Goal: Find specific page/section: Find specific page/section

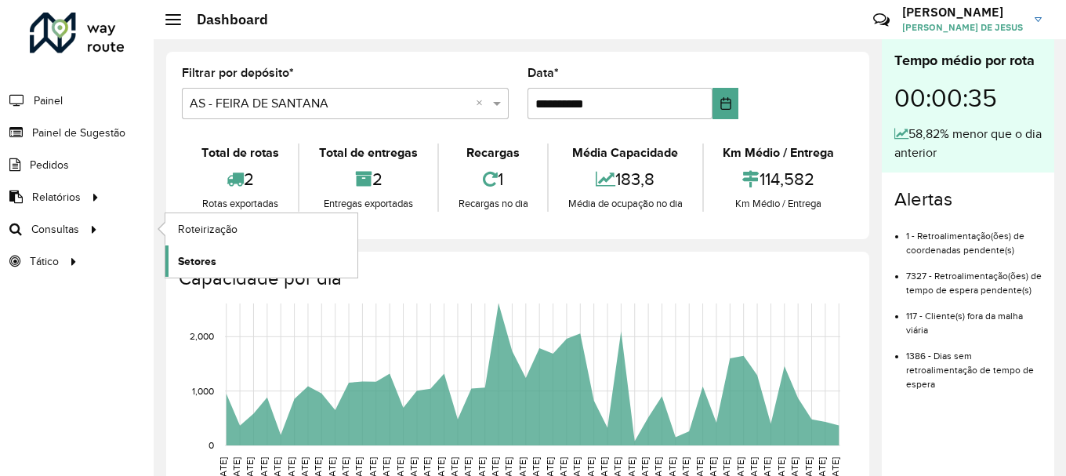
click at [206, 260] on span "Setores" at bounding box center [197, 261] width 38 height 16
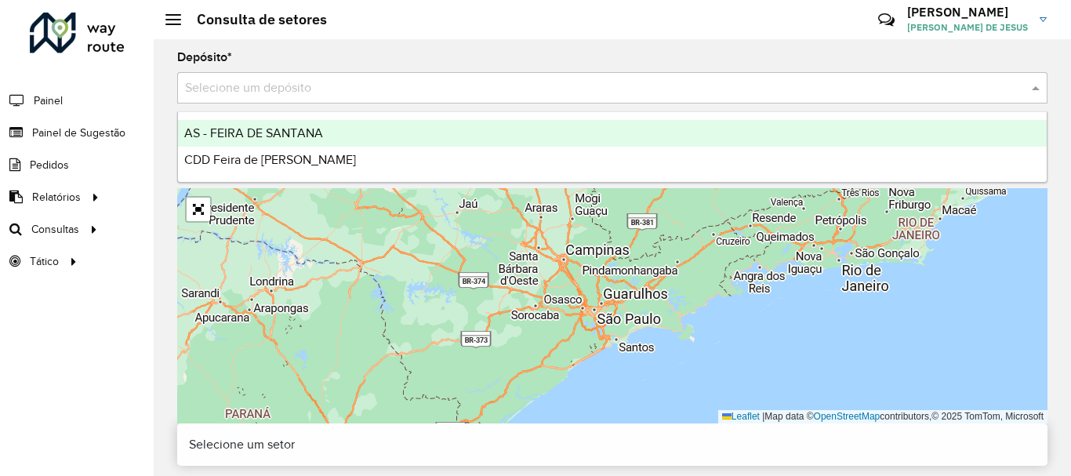
click at [337, 85] on input "text" at bounding box center [596, 88] width 823 height 19
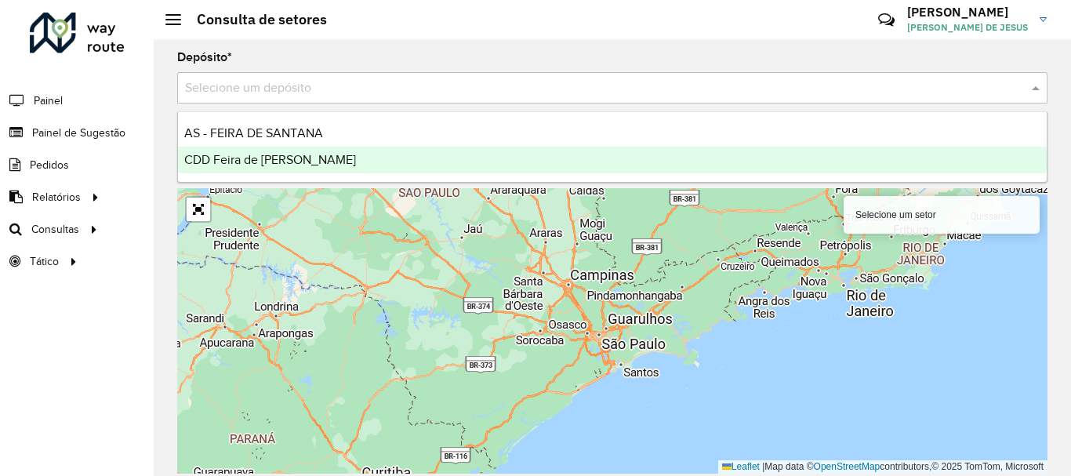
click at [292, 160] on span "CDD Feira de [PERSON_NAME]" at bounding box center [270, 159] width 172 height 13
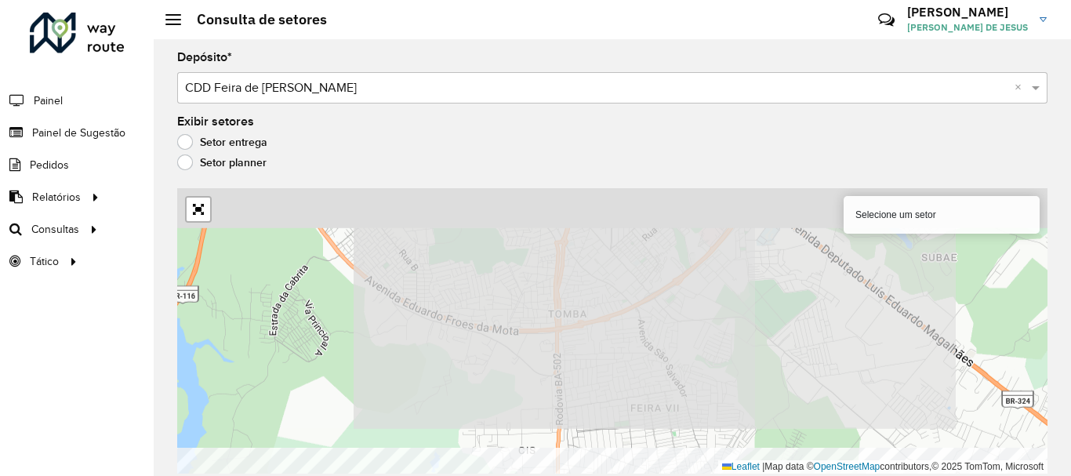
click at [602, 475] on html "Aguarde... Pop-up bloqueado! Seu navegador bloqueou automáticamente a abertura …" at bounding box center [535, 238] width 1071 height 476
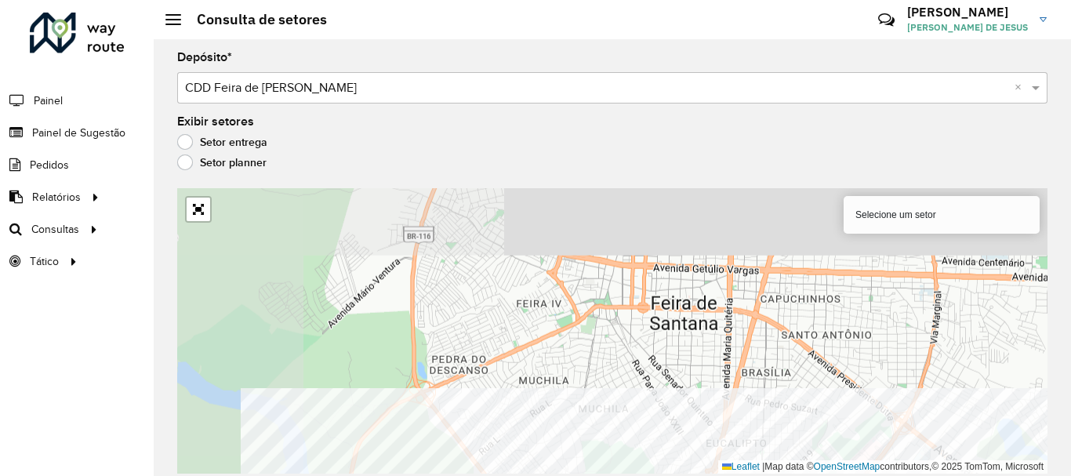
click at [698, 475] on html "Aguarde... Pop-up bloqueado! Seu navegador bloqueou automáticamente a abertura …" at bounding box center [535, 238] width 1071 height 476
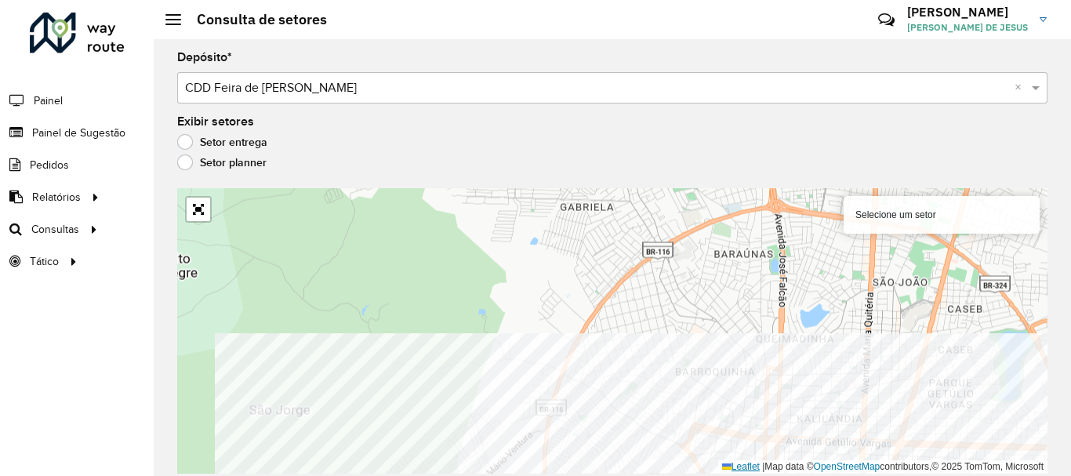
click at [745, 464] on div "Selecione um setor Leaflet | Map data © OpenStreetMap contributors,© 2025 TomTo…" at bounding box center [612, 330] width 870 height 285
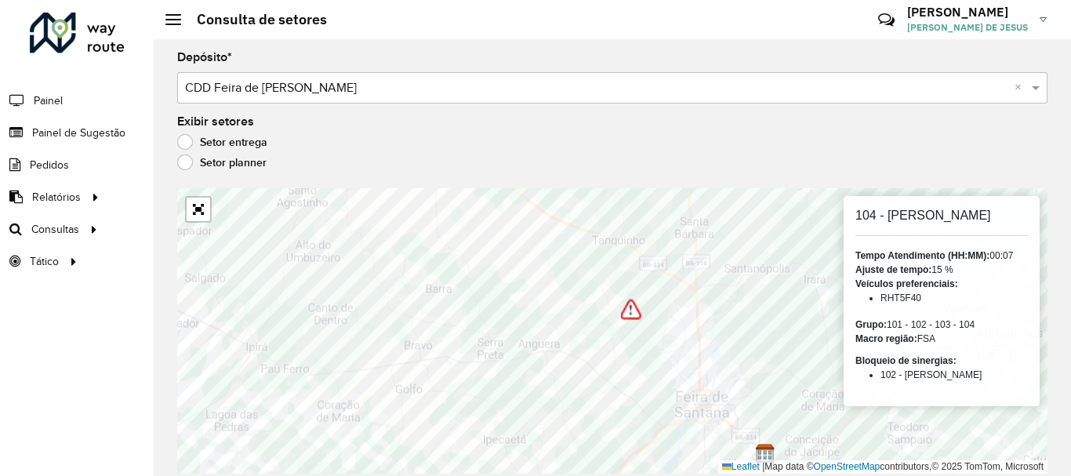
drag, startPoint x: 855, startPoint y: 213, endPoint x: 1020, endPoint y: 219, distance: 164.7
click at [1020, 219] on h6 "104 - [PERSON_NAME]" at bounding box center [941, 215] width 172 height 15
copy h6 "104 - [PERSON_NAME]"
